Goal: Task Accomplishment & Management: Manage account settings

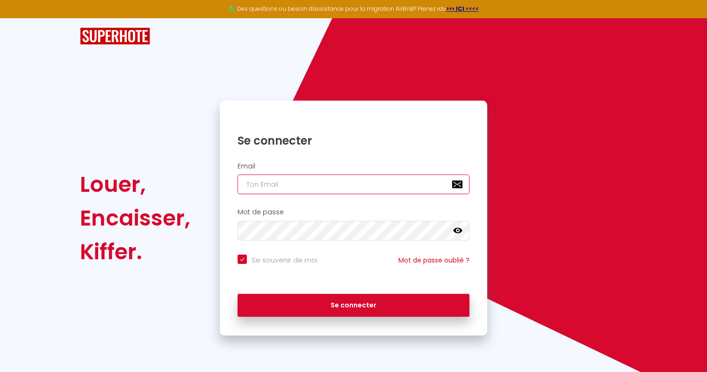
type input "[DOMAIN_NAME][EMAIL_ADDRESS][DOMAIN_NAME]"
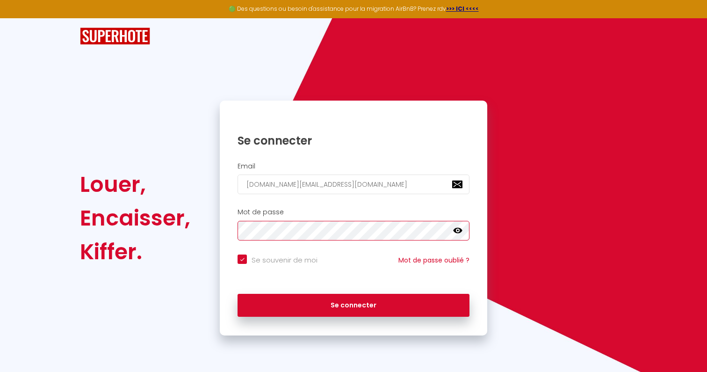
click at [354, 304] on button "Se connecter" at bounding box center [354, 305] width 232 height 23
checkbox input "true"
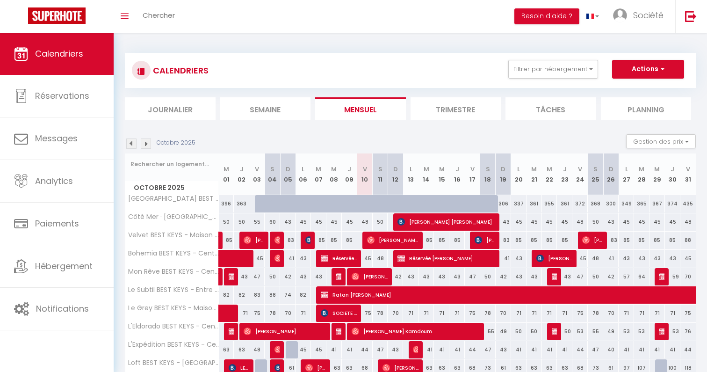
click at [346, 53] on div "CALENDRIERS Filtrer par hébergement [GEOGRAPHIC_DATA] BEST KEYS [GEOGRAPHIC_DAT…" at bounding box center [410, 70] width 571 height 35
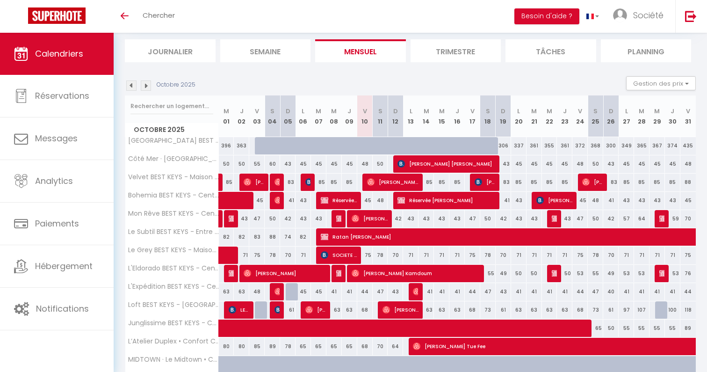
scroll to position [58, 0]
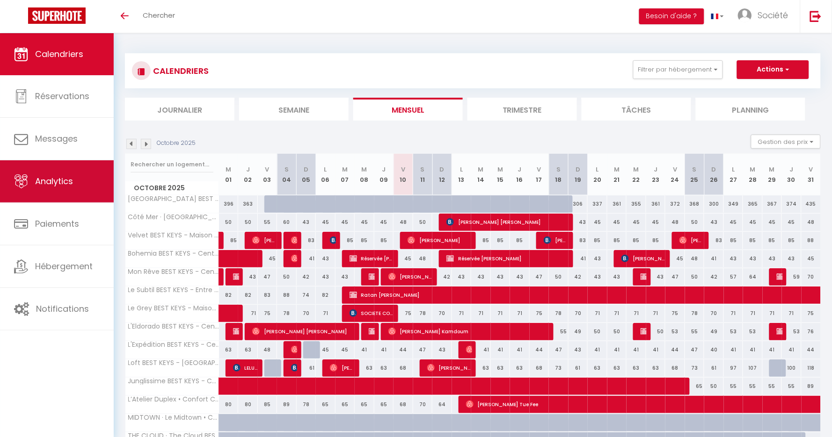
click at [77, 201] on link "Analytics" at bounding box center [57, 181] width 114 height 42
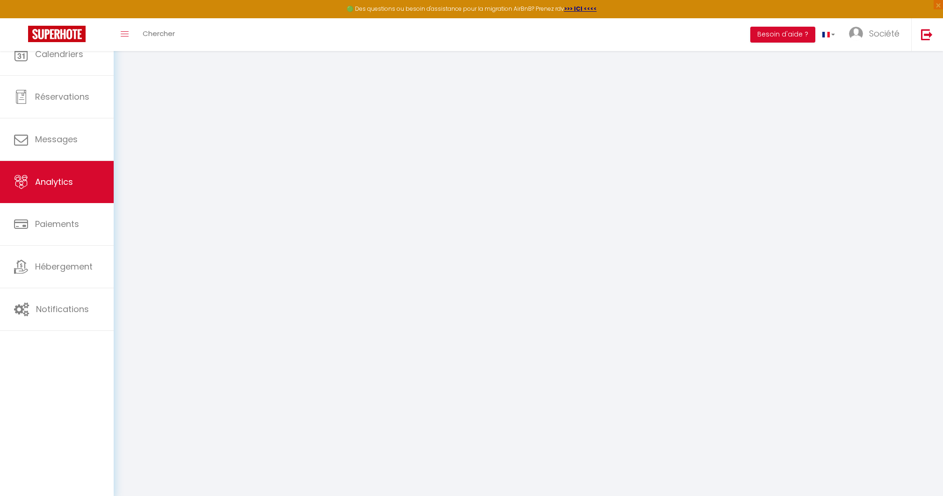
select select "2025"
select select "10"
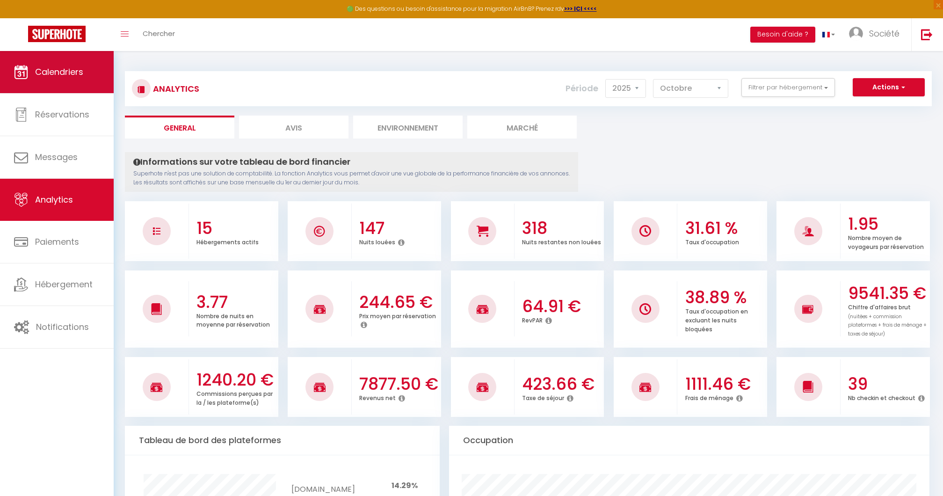
click at [71, 85] on link "Calendriers" at bounding box center [57, 72] width 114 height 42
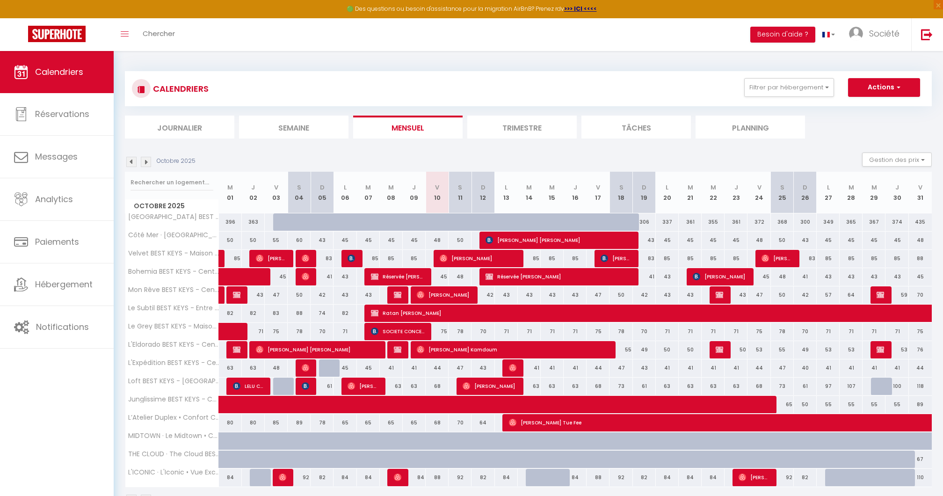
scroll to position [15, 0]
